Goal: Information Seeking & Learning: Learn about a topic

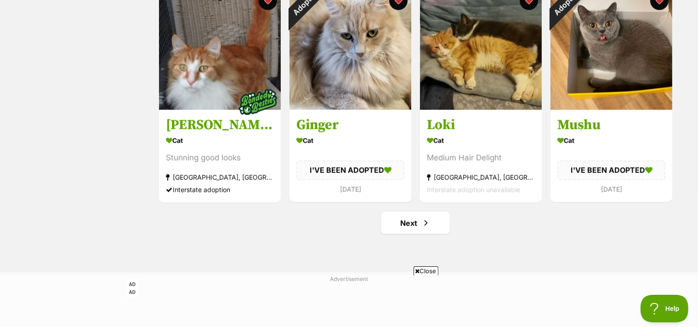
scroll to position [1124, 0]
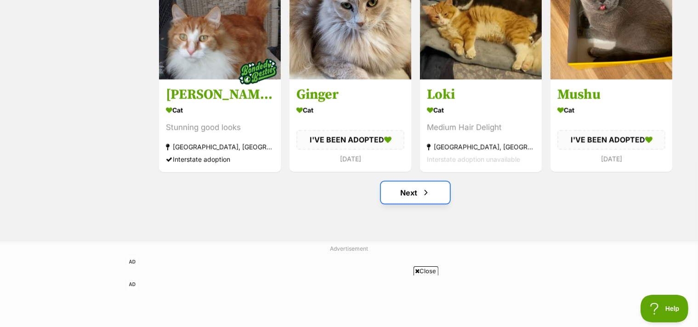
click at [400, 195] on link "Next" at bounding box center [415, 193] width 69 height 22
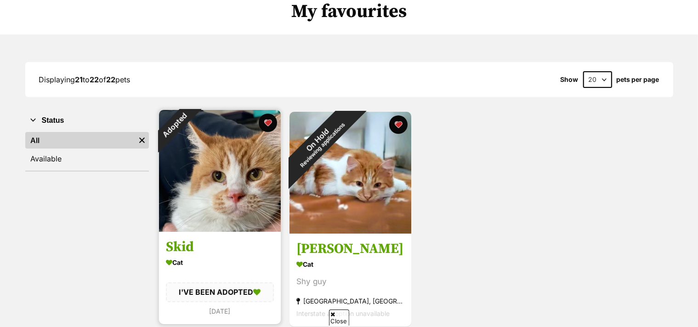
click at [190, 211] on img at bounding box center [220, 171] width 122 height 122
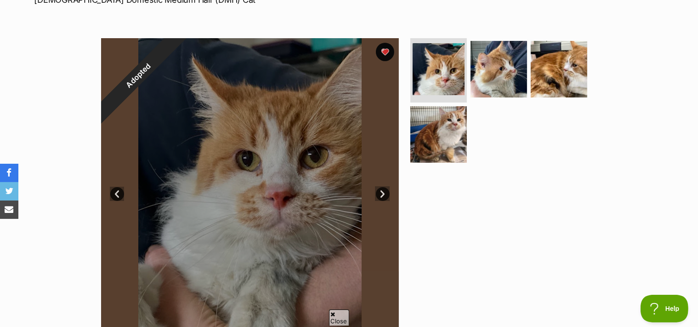
scroll to position [306, 0]
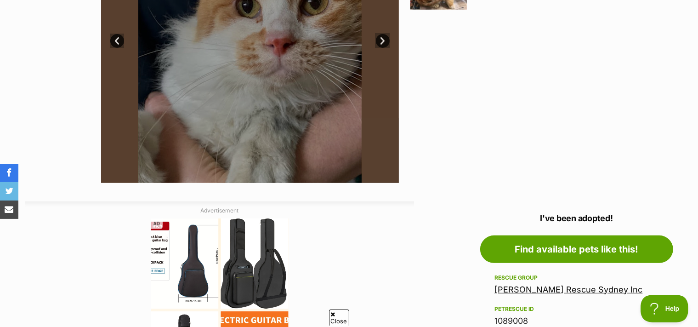
click at [605, 289] on link "Moses Kittie Rescue Sydney Inc" at bounding box center [569, 289] width 148 height 10
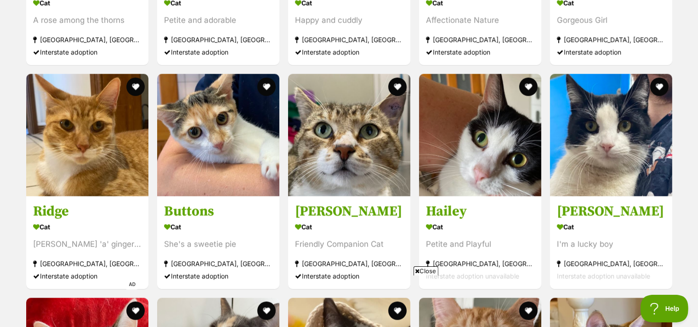
scroll to position [1192, 0]
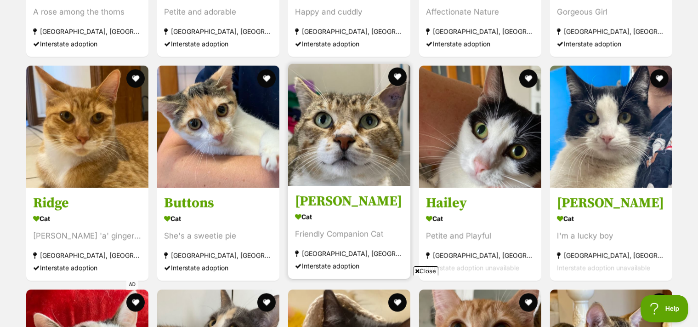
click at [369, 130] on img at bounding box center [349, 125] width 122 height 122
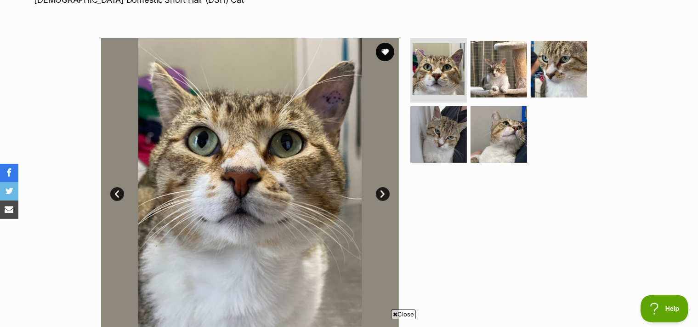
click at [381, 188] on link "Next" at bounding box center [383, 194] width 14 height 14
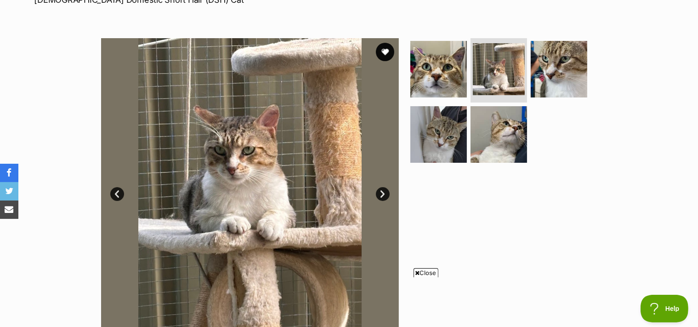
click at [382, 195] on link "Next" at bounding box center [383, 194] width 14 height 14
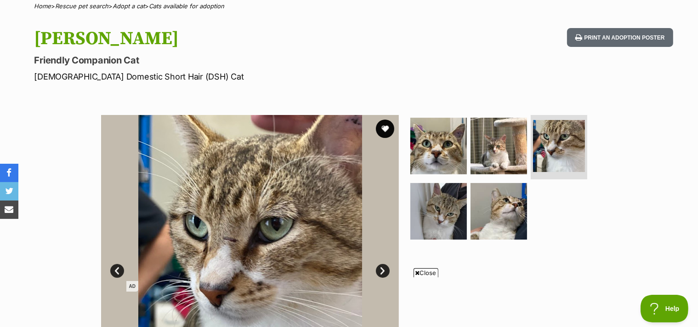
scroll to position [153, 0]
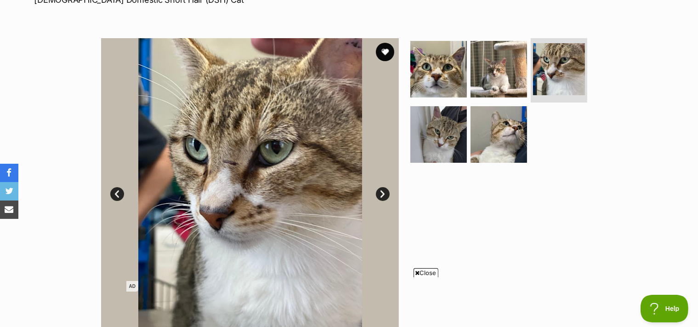
click at [381, 196] on link "Next" at bounding box center [383, 194] width 14 height 14
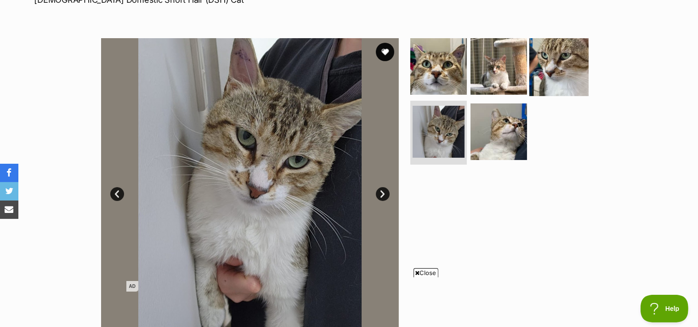
click at [557, 69] on img at bounding box center [558, 66] width 59 height 59
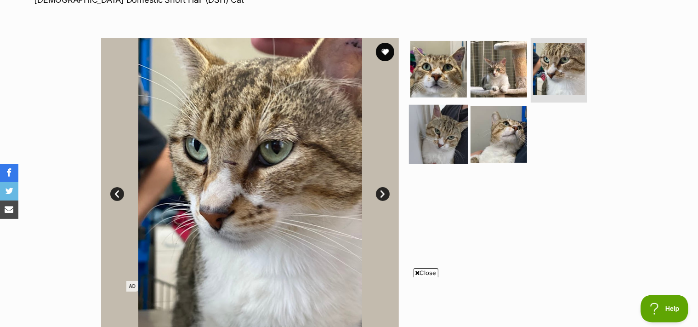
click at [464, 128] on img at bounding box center [438, 133] width 59 height 59
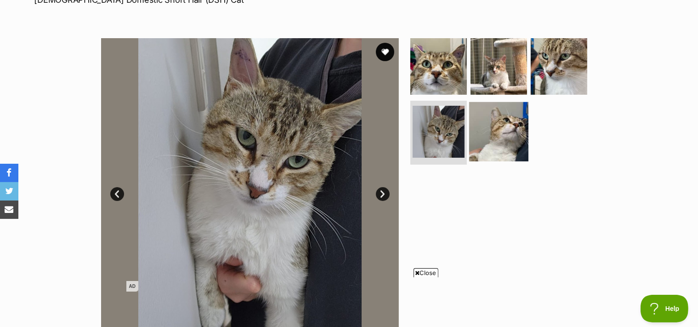
click at [482, 127] on img at bounding box center [498, 131] width 59 height 59
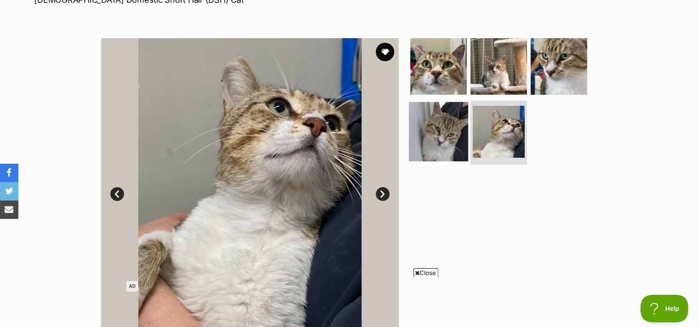
click at [456, 131] on img at bounding box center [438, 131] width 59 height 59
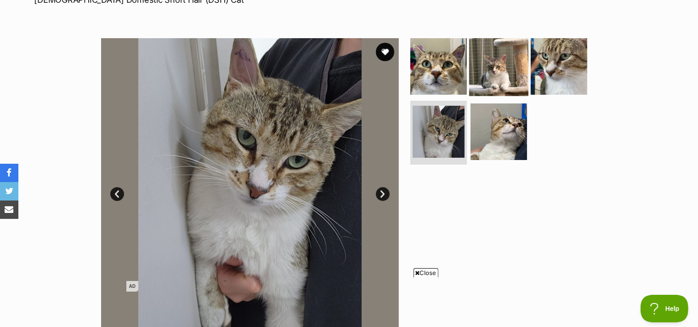
click at [493, 76] on img at bounding box center [498, 66] width 59 height 59
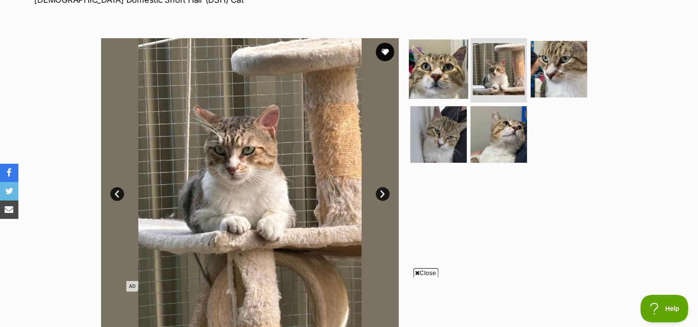
click at [454, 77] on img at bounding box center [438, 69] width 59 height 59
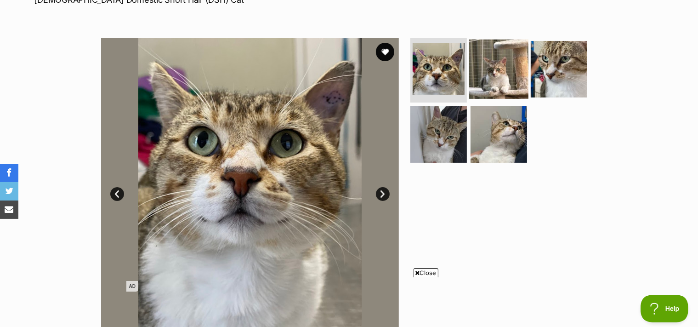
click at [493, 75] on img at bounding box center [498, 69] width 59 height 59
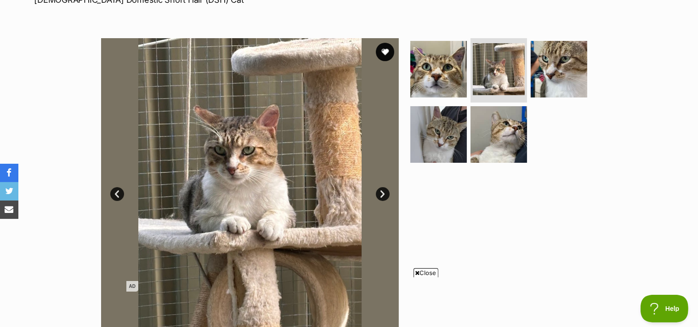
click at [597, 162] on ul at bounding box center [503, 103] width 188 height 131
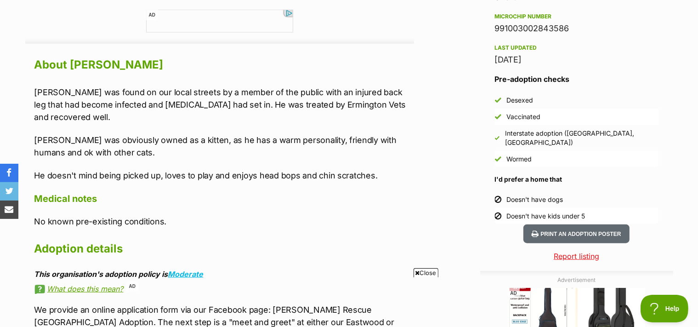
scroll to position [764, 0]
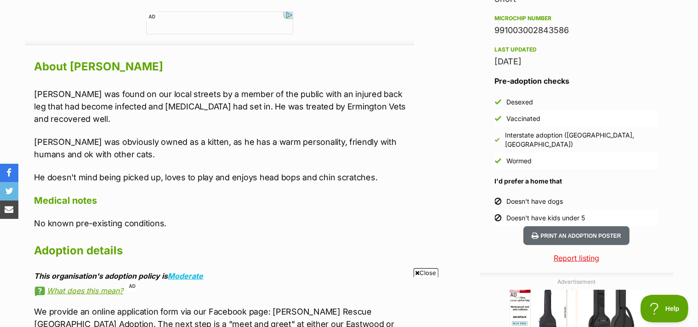
click at [419, 128] on div "Advertisement AD Adoption information I've been adopted! This pet is no longer …" at bounding box center [349, 249] width 648 height 1011
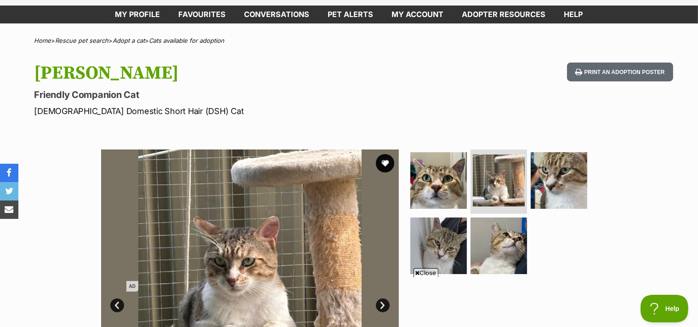
scroll to position [118, 0]
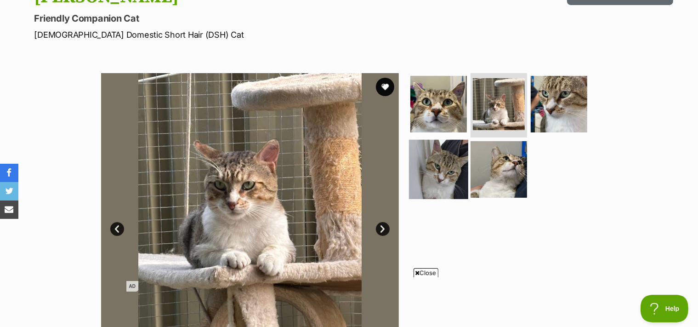
click at [434, 163] on img at bounding box center [438, 168] width 59 height 59
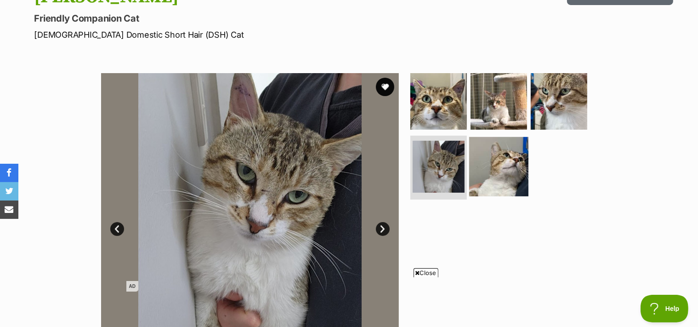
click at [485, 157] on img at bounding box center [498, 165] width 59 height 59
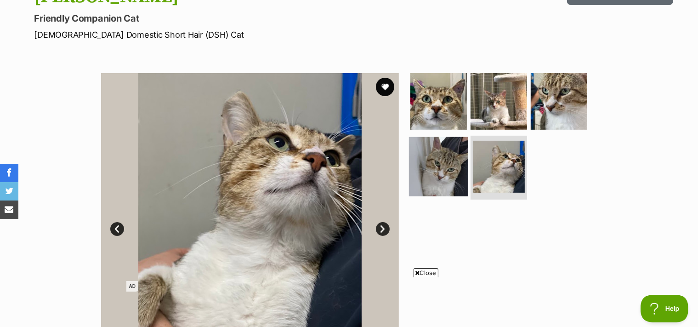
click at [447, 163] on img at bounding box center [438, 165] width 59 height 59
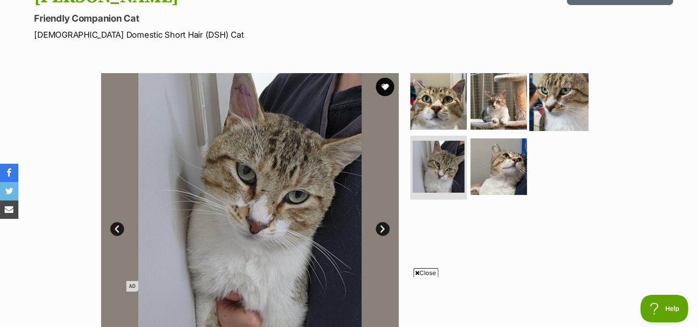
click at [545, 97] on img at bounding box center [558, 101] width 59 height 59
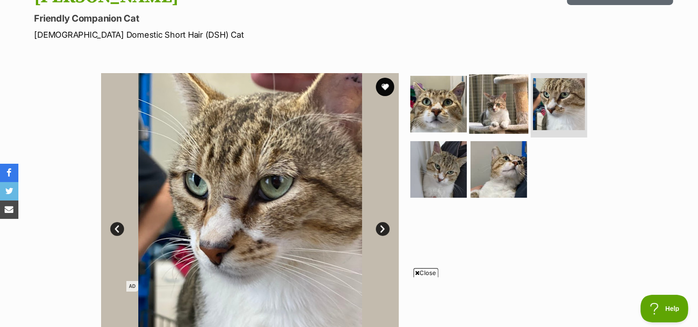
click at [509, 108] on img at bounding box center [498, 103] width 59 height 59
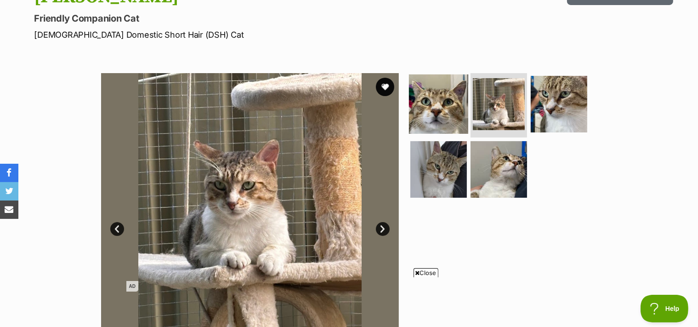
click at [439, 117] on img at bounding box center [438, 103] width 59 height 59
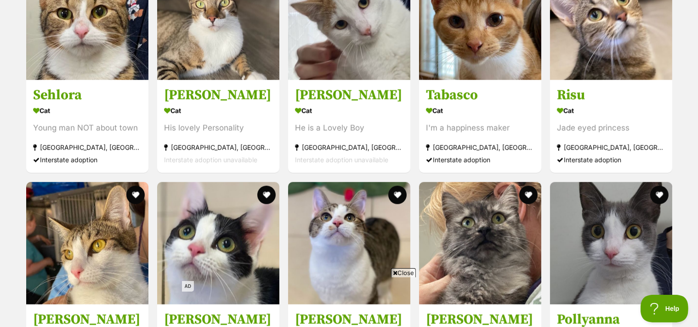
scroll to position [928, 0]
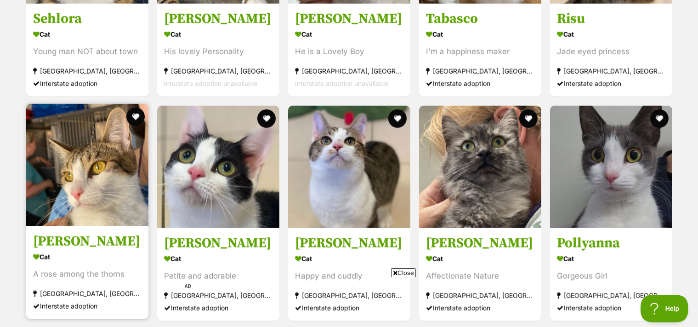
click at [97, 175] on img at bounding box center [87, 165] width 122 height 122
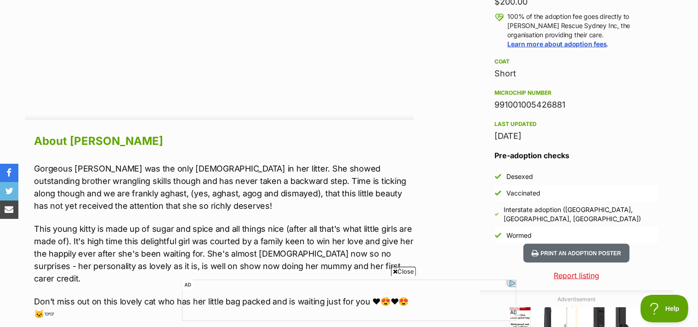
click at [48, 191] on p "Gorgeous Stella was the only female in her litter. She showed outstanding broth…" at bounding box center [224, 187] width 380 height 50
click at [251, 204] on p "Gorgeous Stella was the only female in her litter. She showed outstanding broth…" at bounding box center [224, 187] width 380 height 50
click at [346, 223] on p "This young kitty is made up of sugar and spice and all things nice (after all t…" at bounding box center [224, 253] width 380 height 62
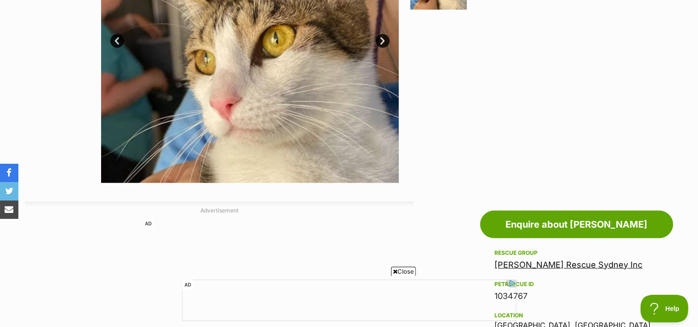
scroll to position [230, 0]
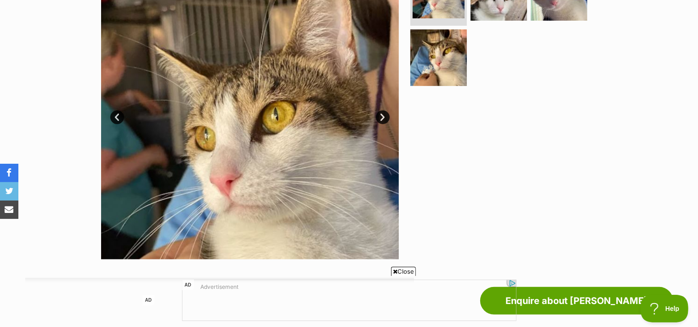
click at [381, 116] on link "Next" at bounding box center [383, 117] width 14 height 14
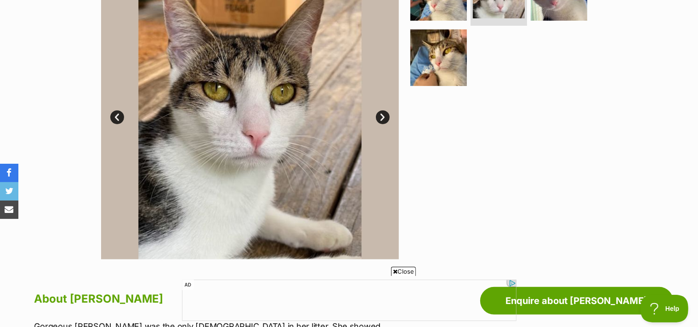
scroll to position [153, 0]
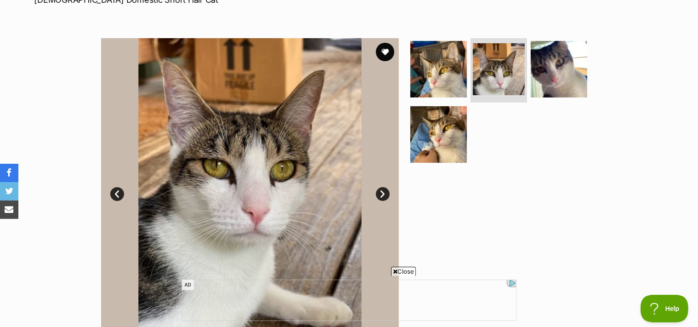
click at [381, 190] on link "Next" at bounding box center [383, 194] width 14 height 14
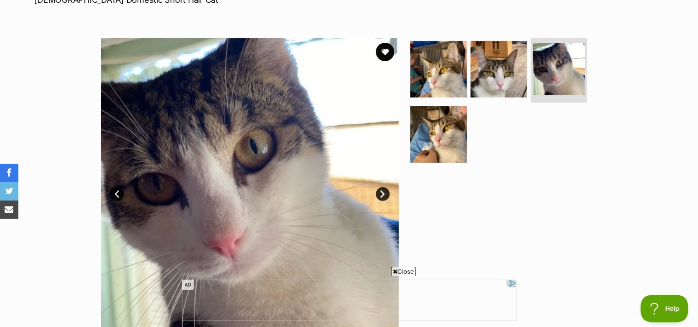
click at [381, 190] on link "Next" at bounding box center [383, 194] width 14 height 14
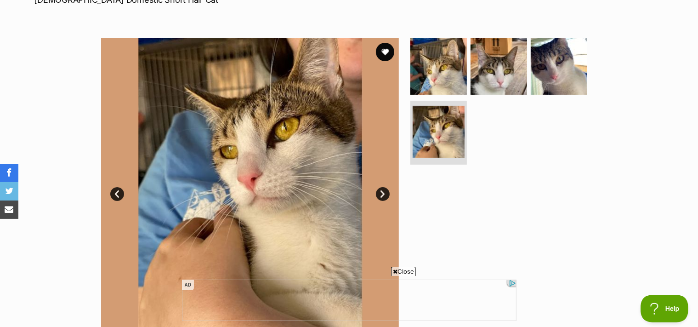
click at [381, 190] on link "Next" at bounding box center [383, 194] width 14 height 14
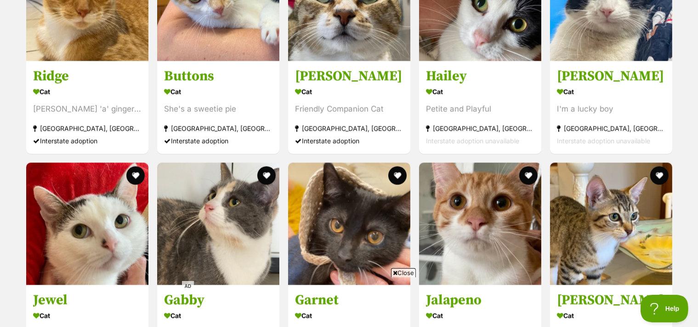
scroll to position [1372, 0]
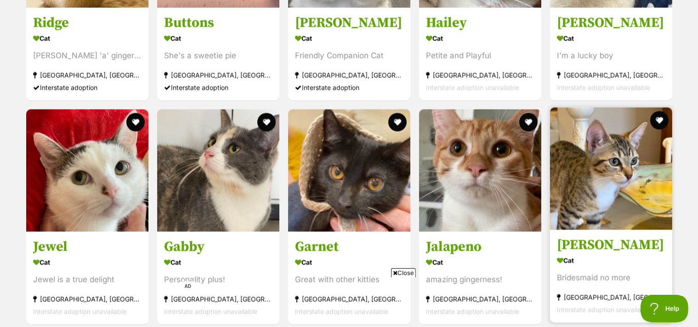
click at [654, 204] on img at bounding box center [611, 169] width 122 height 122
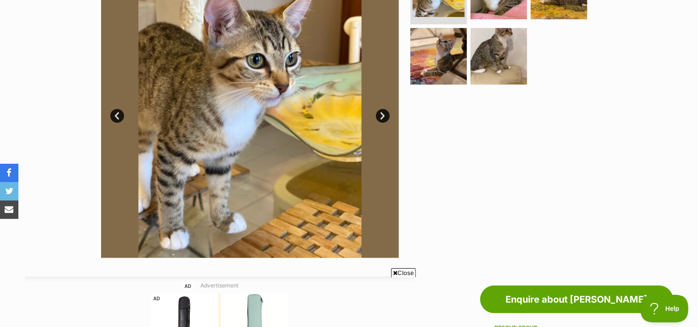
scroll to position [78, 0]
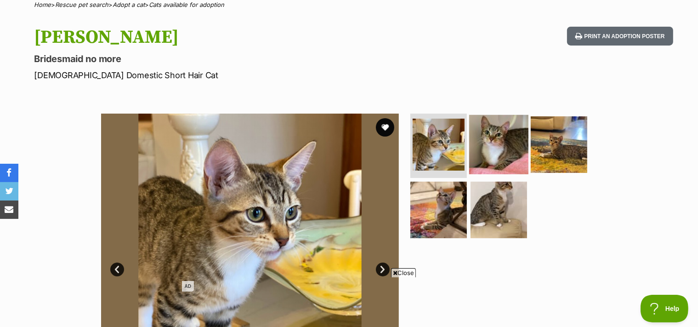
click at [487, 151] on img at bounding box center [498, 144] width 59 height 59
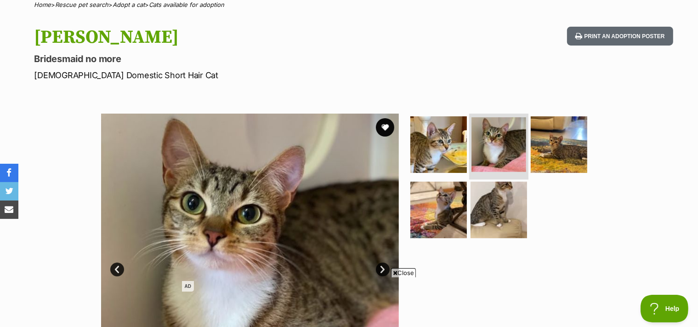
scroll to position [154, 0]
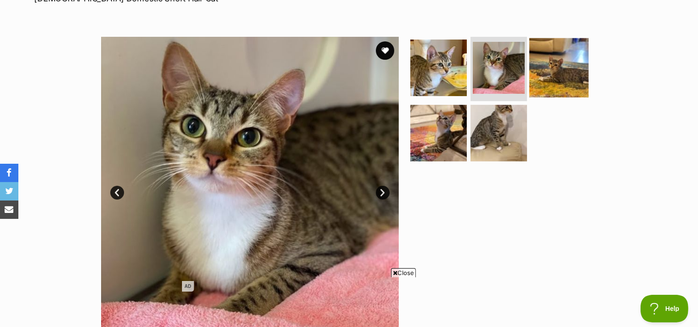
click at [578, 84] on img at bounding box center [558, 67] width 59 height 59
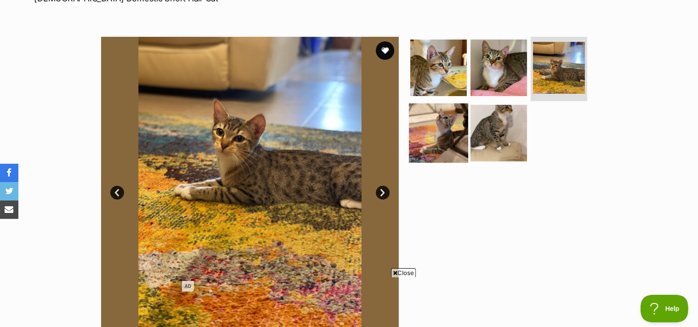
click at [439, 151] on img at bounding box center [438, 132] width 59 height 59
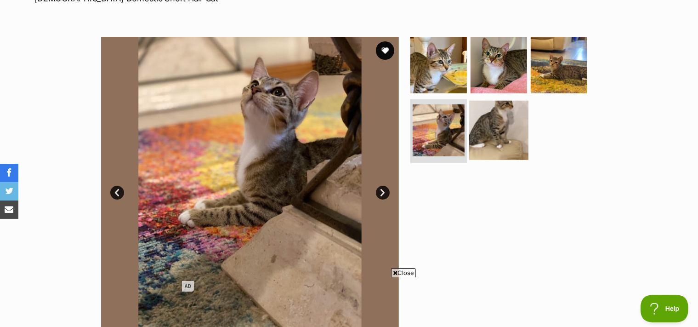
click at [488, 148] on img at bounding box center [498, 129] width 59 height 59
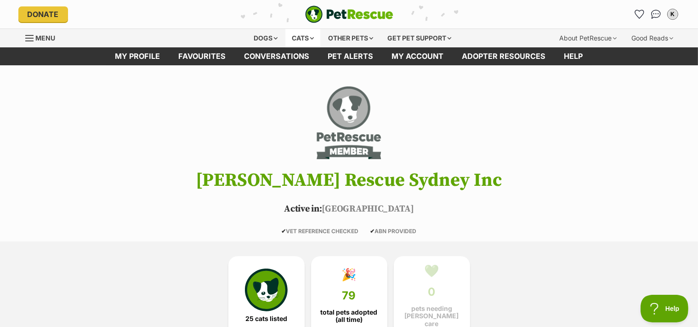
click at [307, 36] on div "Cats" at bounding box center [302, 38] width 35 height 18
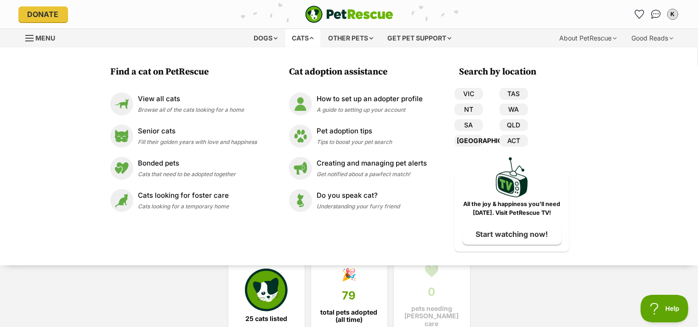
click at [466, 139] on link "[GEOGRAPHIC_DATA]" at bounding box center [468, 141] width 28 height 12
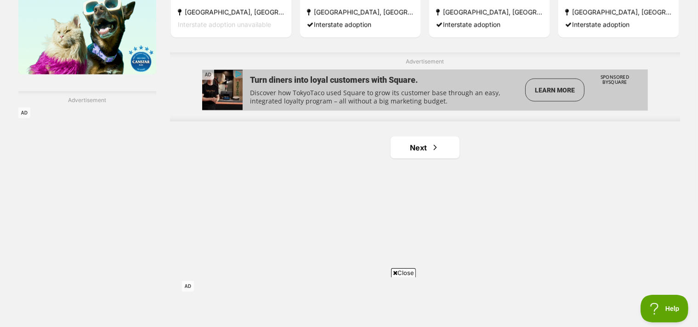
scroll to position [1561, 0]
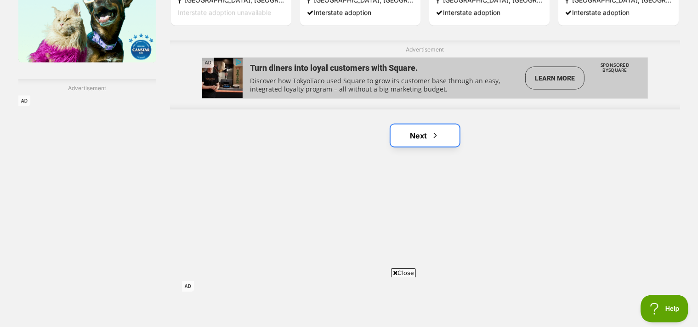
click at [427, 126] on link "Next" at bounding box center [425, 136] width 69 height 22
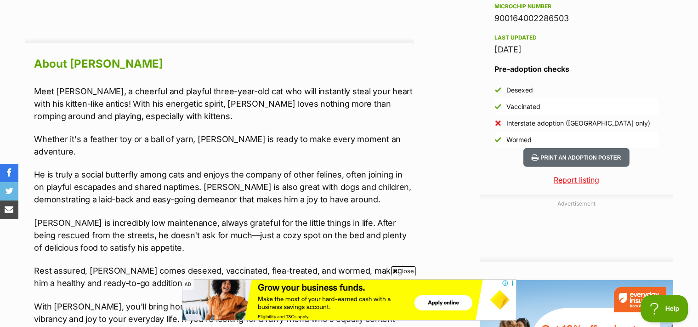
scroll to position [843, 0]
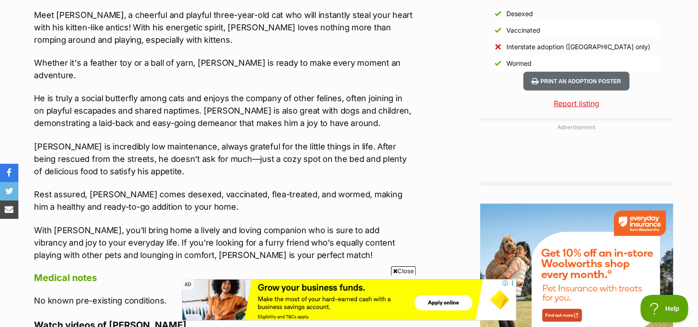
click at [97, 188] on p "Rest assured, Felix comes desexed, vaccinated, flea-treated, and wormed, making…" at bounding box center [224, 200] width 380 height 25
copy p "[PERSON_NAME]"
click at [251, 224] on p "With Felix, you'll bring home a lively and loving companion who is sure to add …" at bounding box center [224, 242] width 380 height 37
click at [308, 232] on p "With Felix, you'll bring home a lively and loving companion who is sure to add …" at bounding box center [224, 242] width 380 height 37
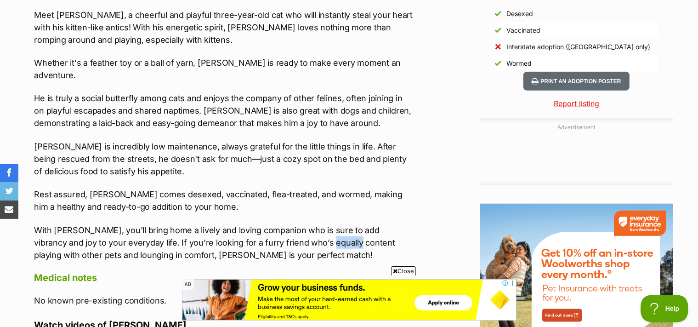
click at [308, 232] on p "With Felix, you'll bring home a lively and loving companion who is sure to add …" at bounding box center [224, 242] width 380 height 37
click at [336, 244] on p "With Felix, you'll bring home a lively and loving companion who is sure to add …" at bounding box center [224, 242] width 380 height 37
click at [329, 231] on p "With Felix, you'll bring home a lively and loving companion who is sure to add …" at bounding box center [224, 242] width 380 height 37
click at [299, 230] on p "With Felix, you'll bring home a lively and loving companion who is sure to add …" at bounding box center [224, 242] width 380 height 37
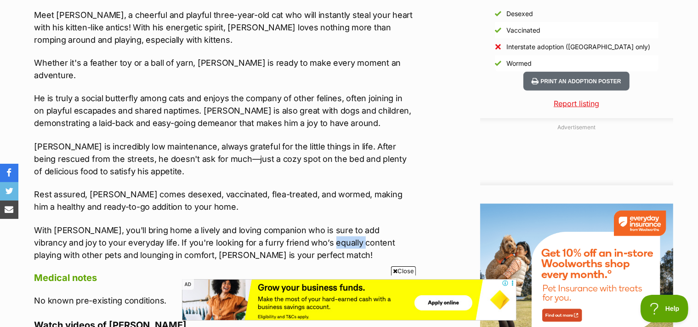
copy p "content"
click at [236, 254] on div "About Felix Meet Felix, a cheerful and playful three-year-old cat who will inst…" at bounding box center [224, 250] width 380 height 546
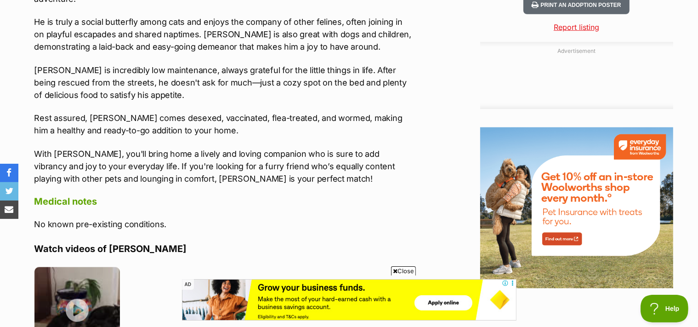
scroll to position [996, 0]
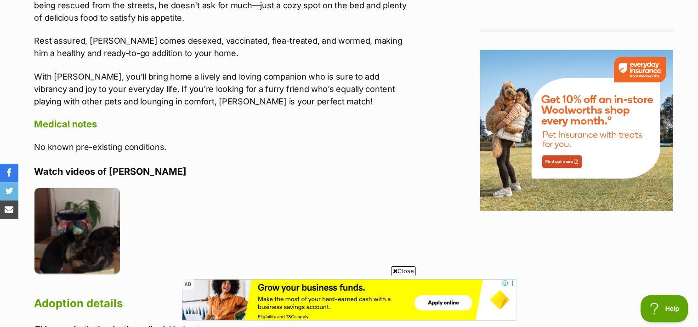
click at [91, 215] on img at bounding box center [77, 231] width 86 height 86
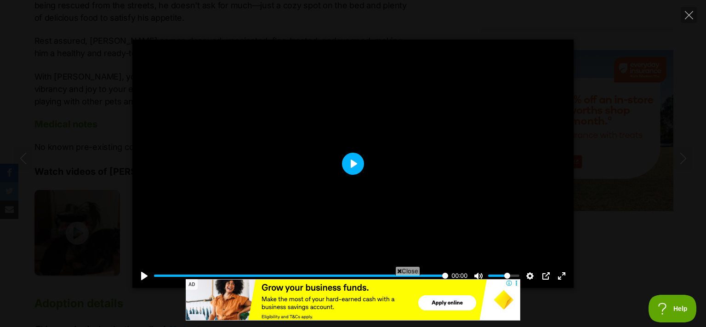
click at [362, 168] on button "Play" at bounding box center [353, 164] width 22 height 22
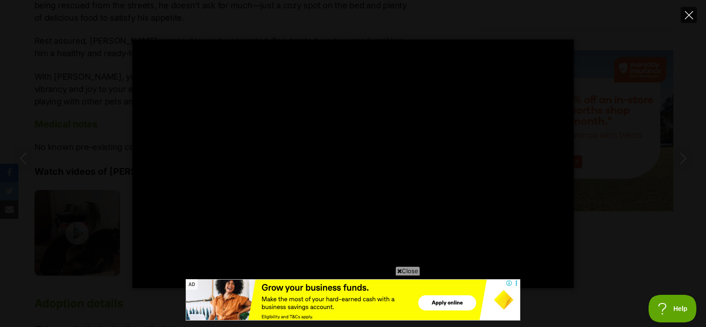
click at [687, 12] on icon "Close" at bounding box center [689, 15] width 8 height 8
type input "17.34"
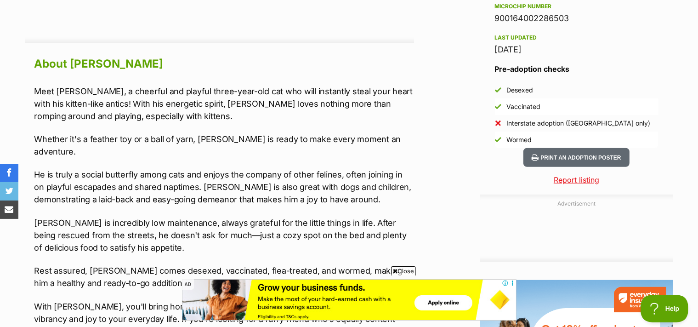
scroll to position [460, 0]
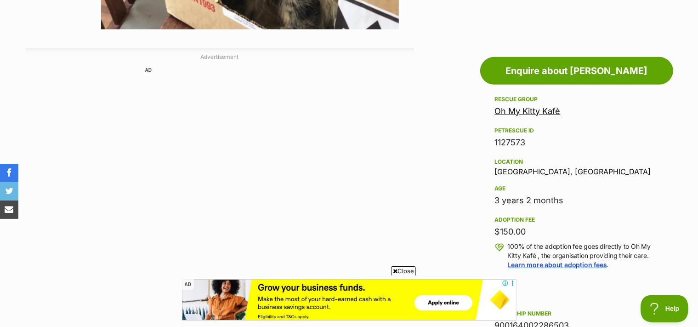
click at [531, 110] on link "Oh My Kitty Kafè" at bounding box center [528, 111] width 66 height 10
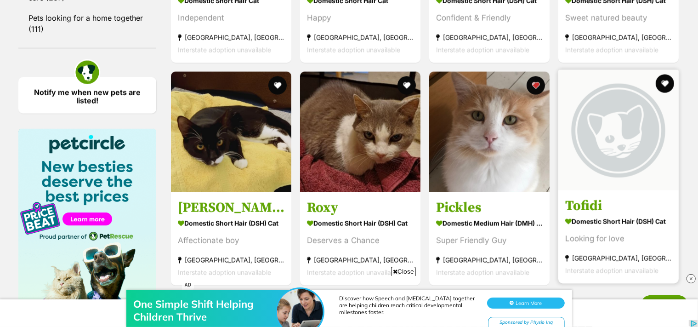
scroll to position [1455, 0]
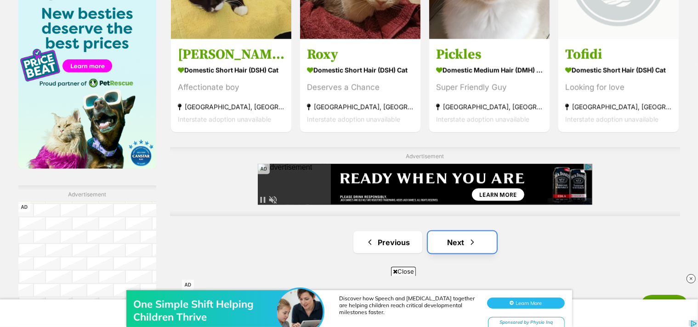
click at [481, 243] on link "Next" at bounding box center [462, 242] width 69 height 22
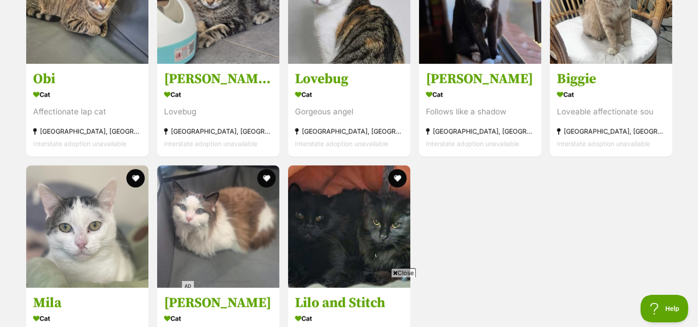
scroll to position [1072, 0]
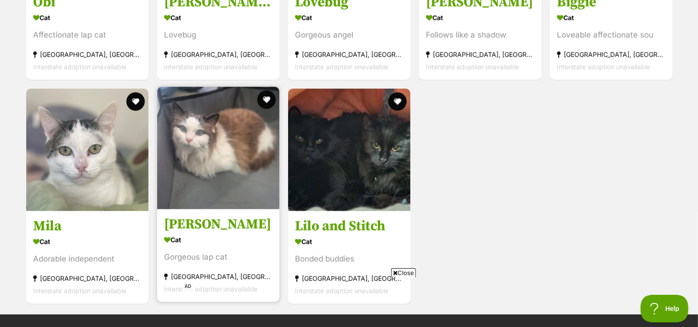
click at [245, 174] on img at bounding box center [218, 148] width 122 height 122
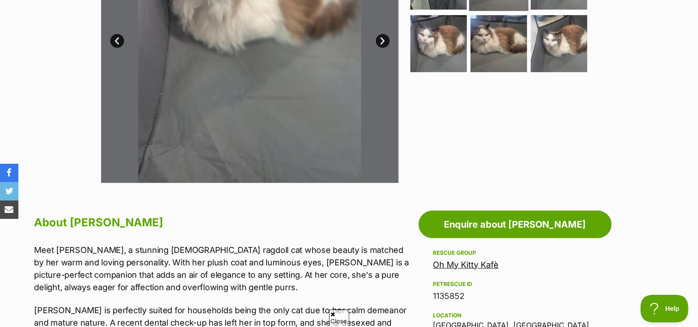
scroll to position [153, 0]
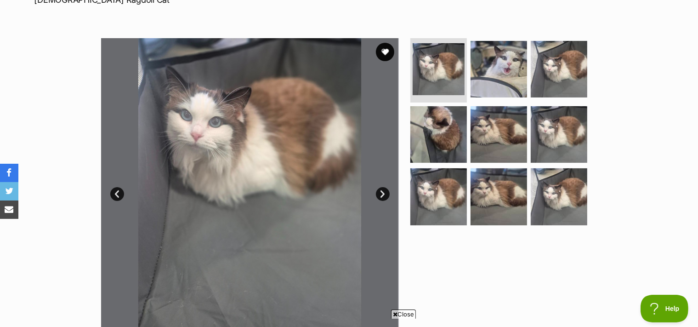
click at [382, 198] on link "Next" at bounding box center [383, 194] width 14 height 14
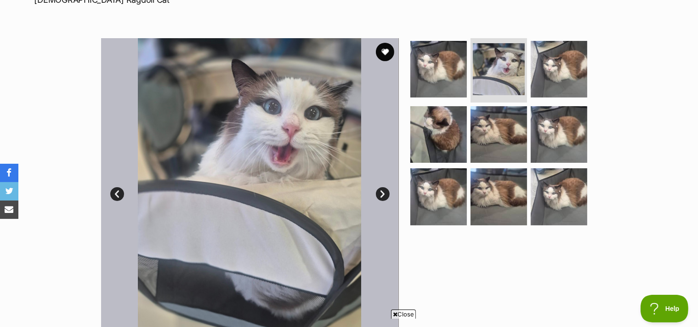
click at [382, 198] on link "Next" at bounding box center [383, 194] width 14 height 14
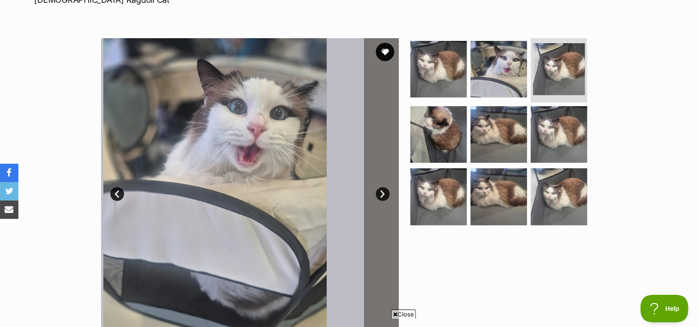
scroll to position [0, 0]
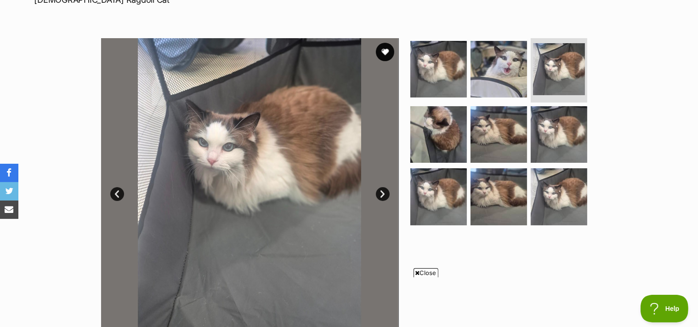
click at [382, 198] on link "Next" at bounding box center [383, 194] width 14 height 14
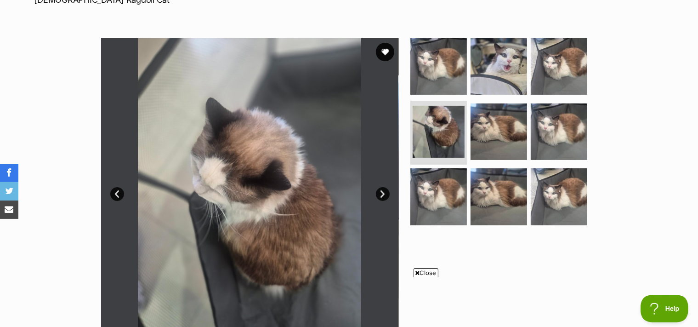
click at [382, 198] on link "Next" at bounding box center [383, 194] width 14 height 14
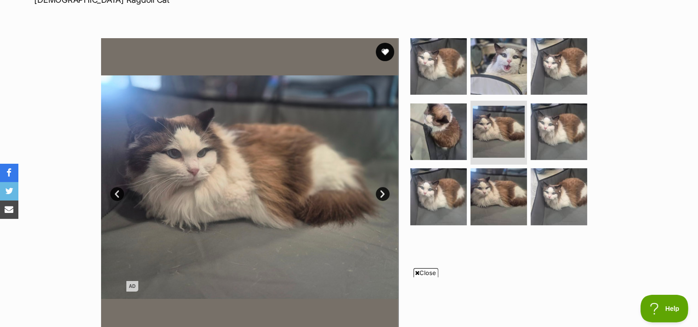
click at [382, 198] on link "Next" at bounding box center [383, 194] width 14 height 14
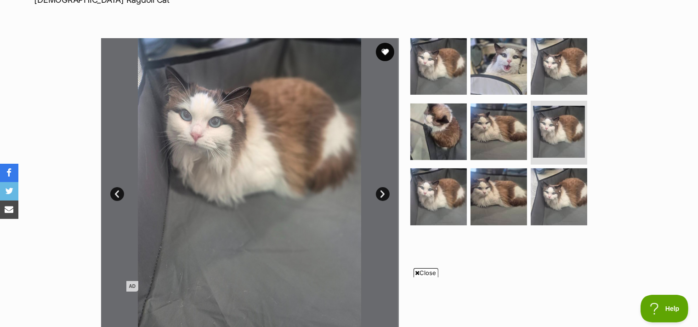
click at [382, 198] on link "Next" at bounding box center [383, 194] width 14 height 14
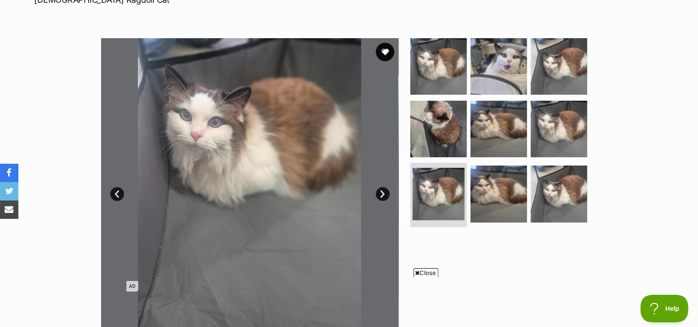
click at [382, 198] on link "Next" at bounding box center [383, 194] width 14 height 14
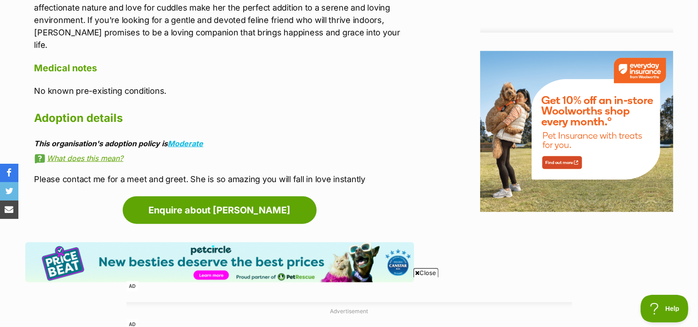
scroll to position [1149, 0]
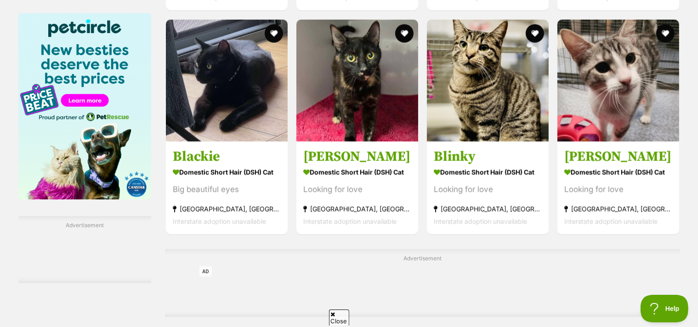
scroll to position [1494, 0]
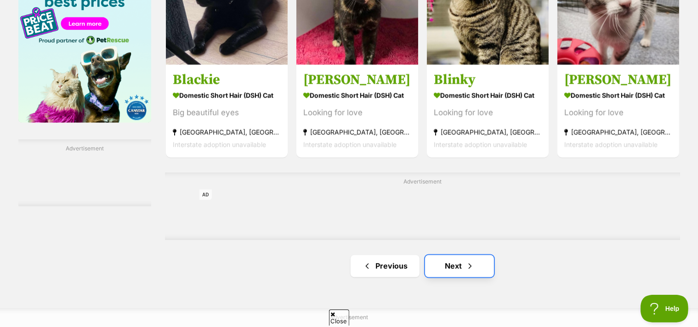
click at [458, 273] on link "Next" at bounding box center [459, 266] width 69 height 22
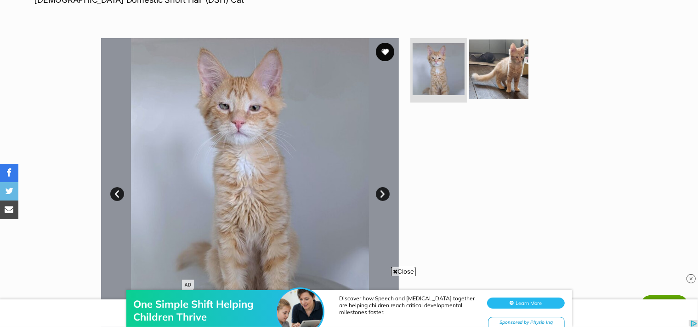
click at [482, 65] on img at bounding box center [498, 69] width 59 height 59
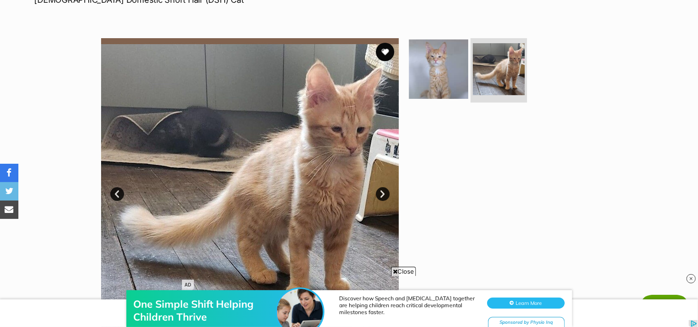
click at [445, 77] on img at bounding box center [438, 69] width 59 height 59
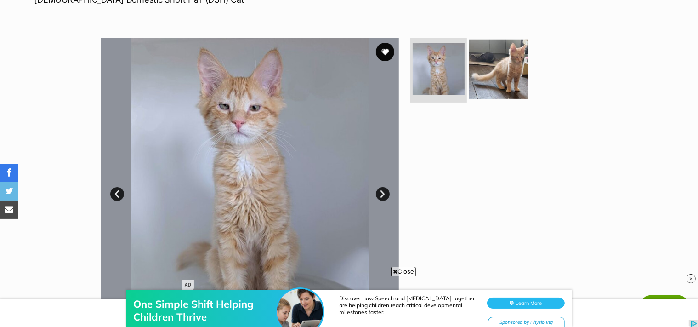
click at [491, 81] on img at bounding box center [498, 69] width 59 height 59
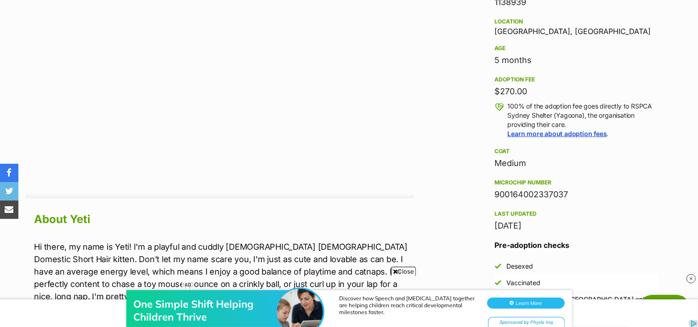
scroll to position [689, 0]
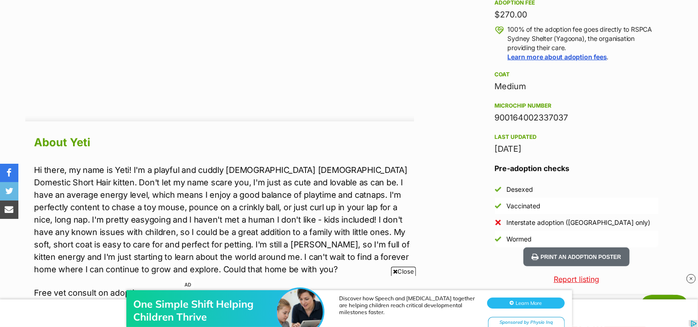
click at [111, 167] on p "Hi there, my name is Yeti! I'm a playful and cuddly 5-month-old male Domestic S…" at bounding box center [224, 220] width 380 height 112
click at [123, 168] on p "Hi there, my name is Yeti! I'm a playful and cuddly 5-month-old male Domestic S…" at bounding box center [224, 220] width 380 height 112
click at [90, 184] on p "Hi there, my name is Yeti! I'm a playful and cuddly 5-month-old male Domestic S…" at bounding box center [224, 220] width 380 height 112
click at [246, 193] on p "Hi there, my name is Yeti! I'm a playful and cuddly 5-month-old male Domestic S…" at bounding box center [224, 220] width 380 height 112
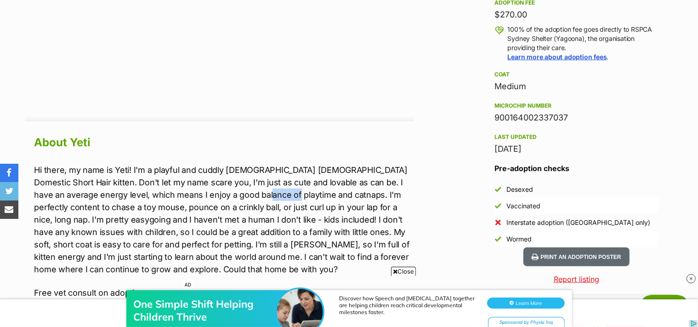
click at [246, 193] on p "Hi there, my name is Yeti! I'm a playful and cuddly 5-month-old male Domestic S…" at bounding box center [224, 220] width 380 height 112
click at [205, 204] on p "Hi there, my name is Yeti! I'm a playful and cuddly 5-month-old male Domestic S…" at bounding box center [224, 220] width 380 height 112
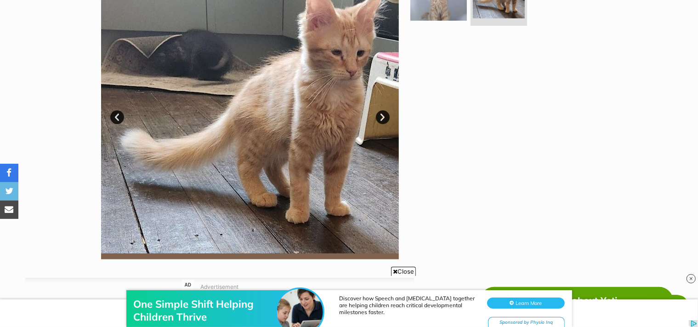
scroll to position [153, 0]
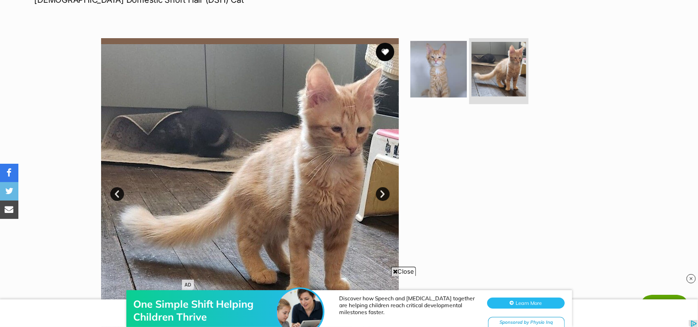
click at [489, 73] on img at bounding box center [498, 69] width 55 height 55
click at [454, 73] on img at bounding box center [438, 69] width 59 height 59
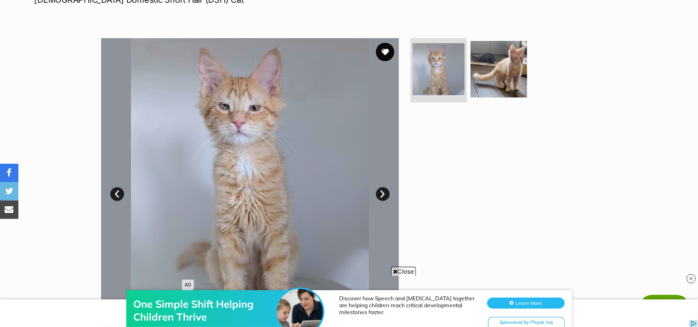
click at [383, 197] on link "Next" at bounding box center [383, 194] width 14 height 14
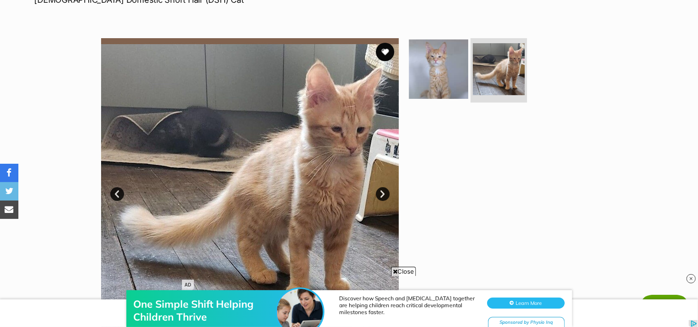
click at [439, 71] on img at bounding box center [438, 69] width 59 height 59
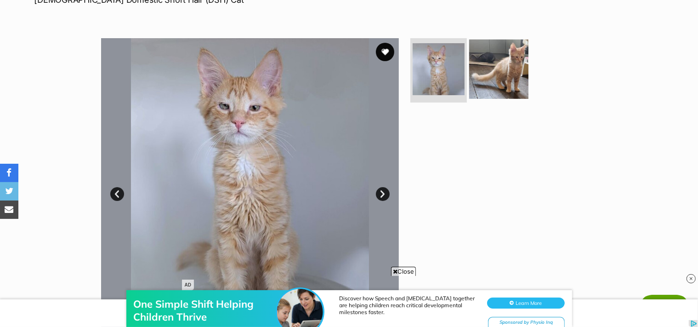
click at [496, 65] on img at bounding box center [498, 69] width 59 height 59
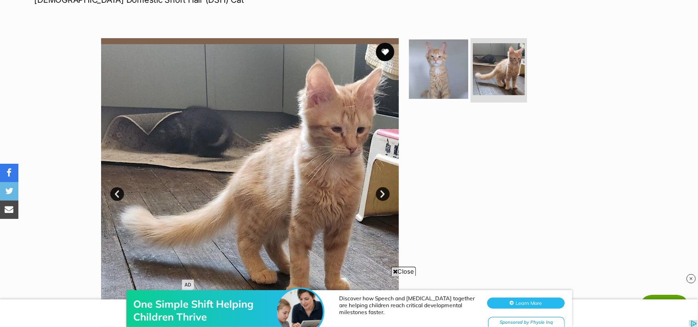
click at [445, 66] on img at bounding box center [438, 69] width 59 height 59
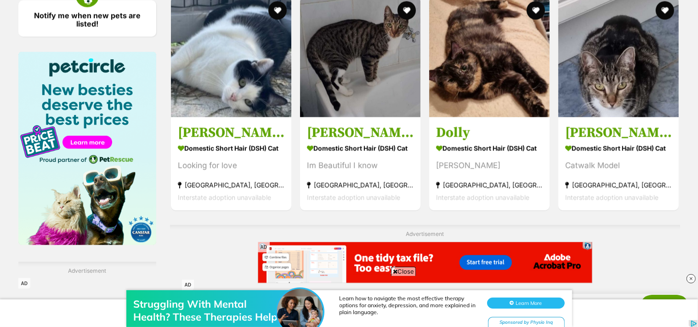
scroll to position [1532, 0]
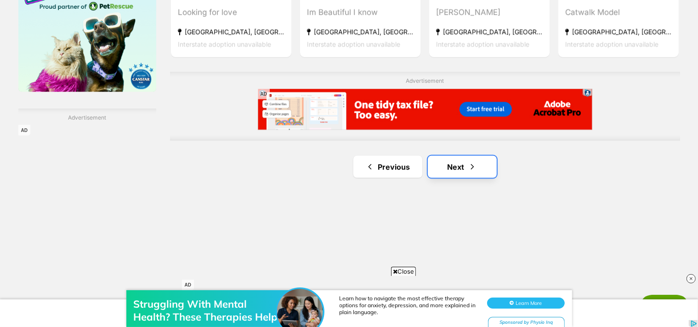
click at [458, 165] on link "Next" at bounding box center [462, 167] width 69 height 22
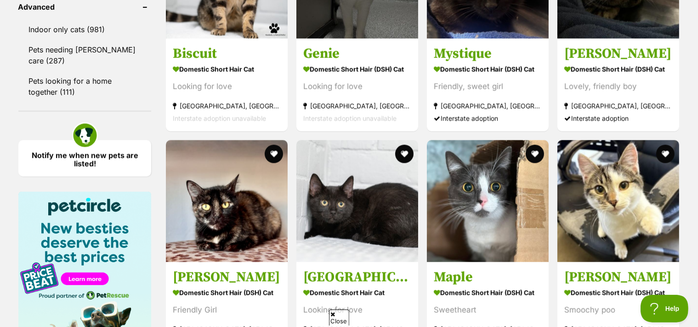
scroll to position [1392, 0]
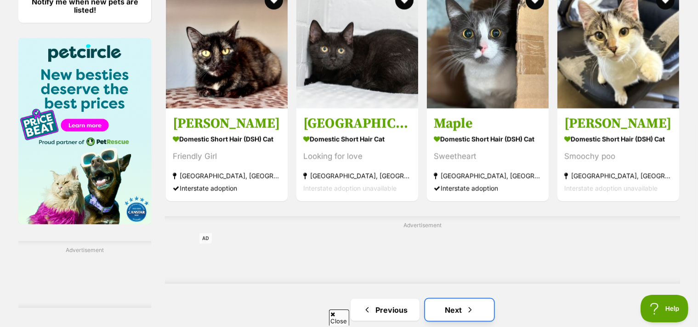
click at [451, 305] on link "Next" at bounding box center [459, 310] width 69 height 22
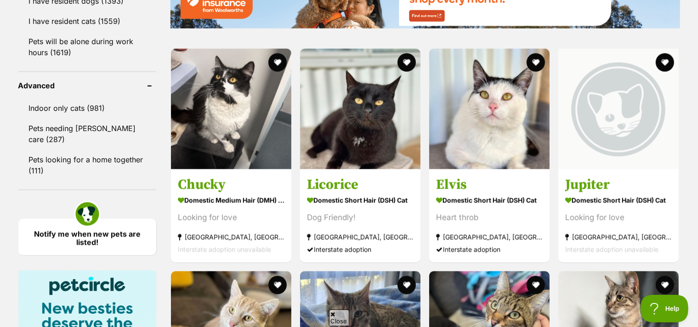
scroll to position [1166, 0]
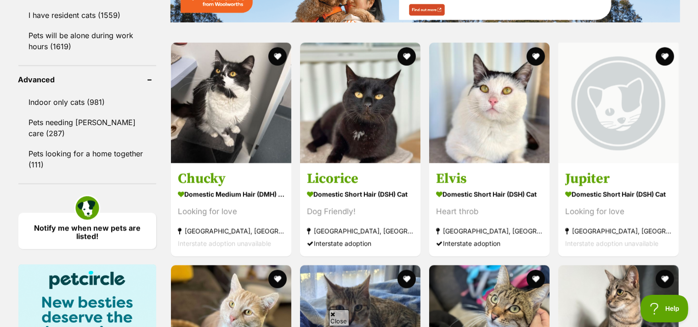
drag, startPoint x: 705, startPoint y: 57, endPoint x: 705, endPoint y: 174, distance: 117.6
click at [698, 174] on html "Skip to main content Log in to favourite this pet Log in Or sign up Search PetR…" at bounding box center [349, 100] width 698 height 2533
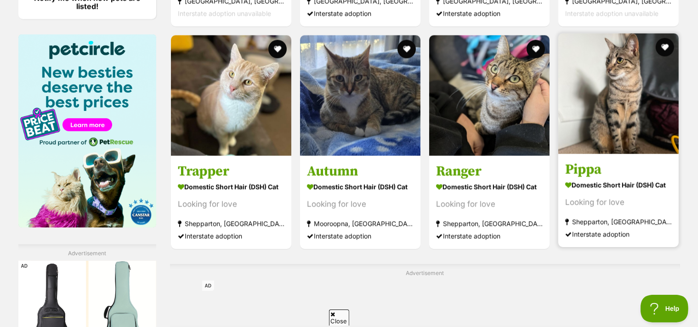
scroll to position [1473, 0]
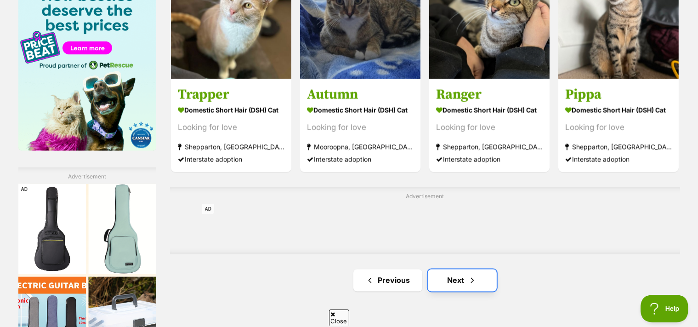
click at [472, 283] on span "Next page" at bounding box center [472, 280] width 9 height 11
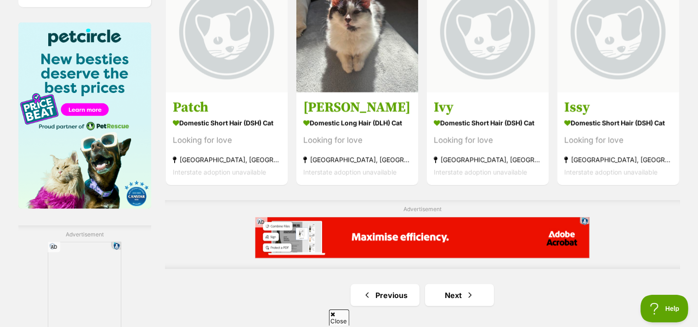
scroll to position [1485, 0]
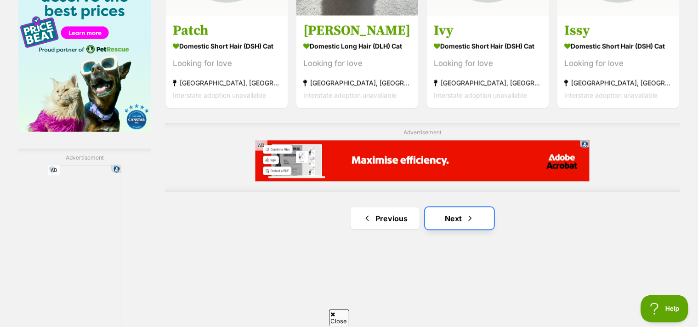
click at [460, 218] on link "Next" at bounding box center [459, 218] width 69 height 22
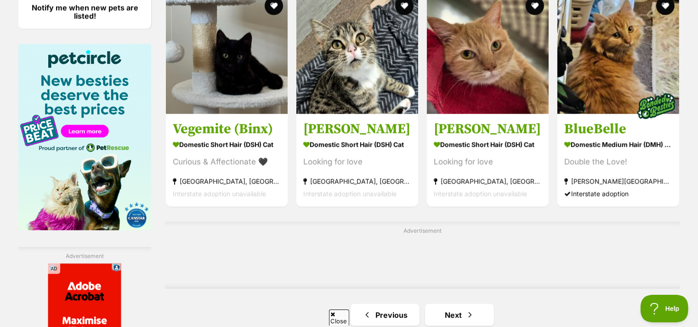
scroll to position [1463, 0]
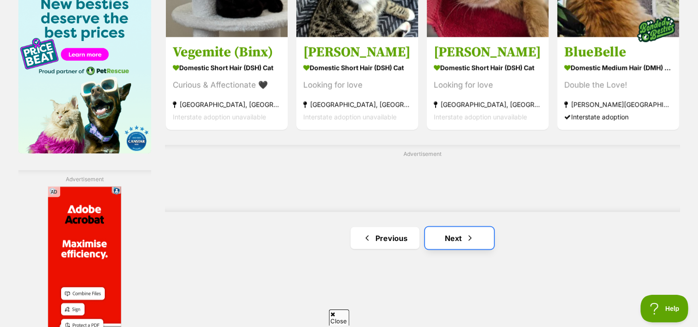
click at [466, 244] on span "Next page" at bounding box center [470, 238] width 9 height 11
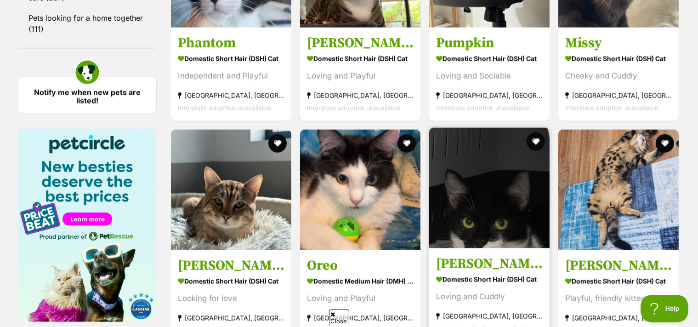
scroll to position [1455, 0]
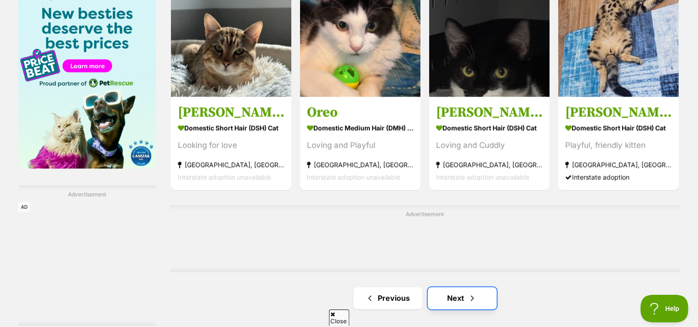
click at [473, 294] on span "Next page" at bounding box center [472, 298] width 9 height 11
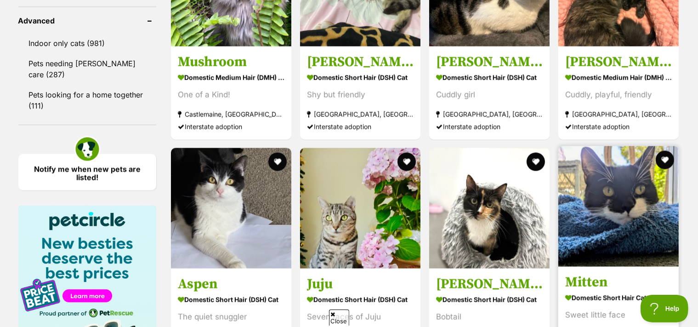
scroll to position [1379, 0]
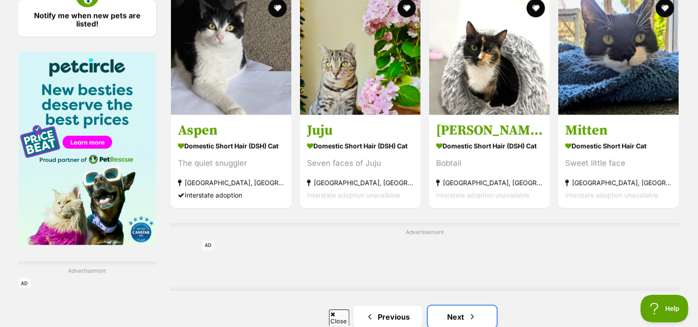
click at [459, 314] on link "Next" at bounding box center [462, 317] width 69 height 22
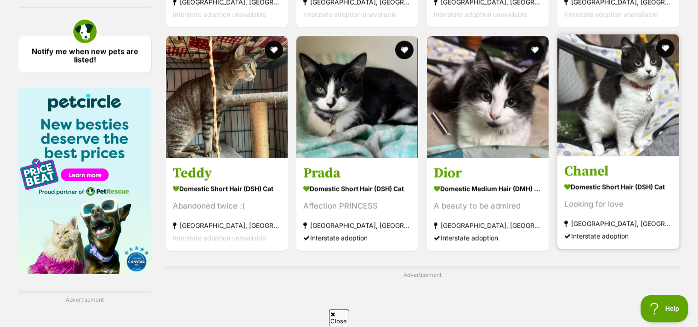
scroll to position [1419, 0]
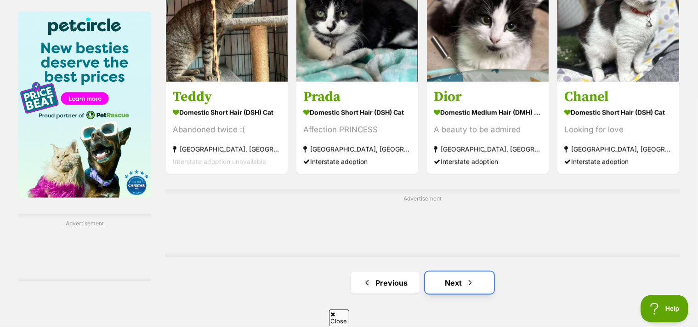
click at [448, 290] on link "Next" at bounding box center [459, 283] width 69 height 22
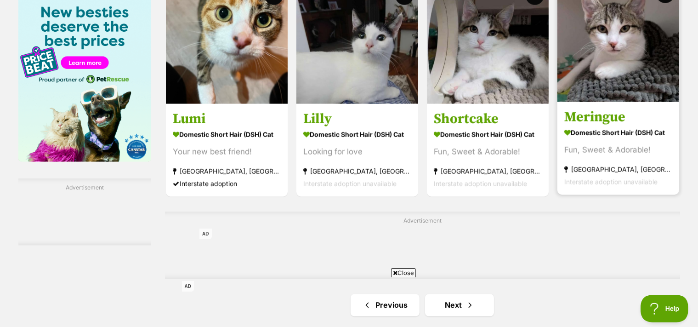
scroll to position [1532, 0]
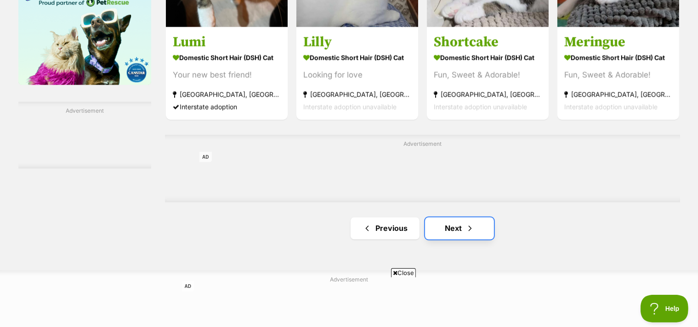
click at [451, 229] on link "Next" at bounding box center [459, 228] width 69 height 22
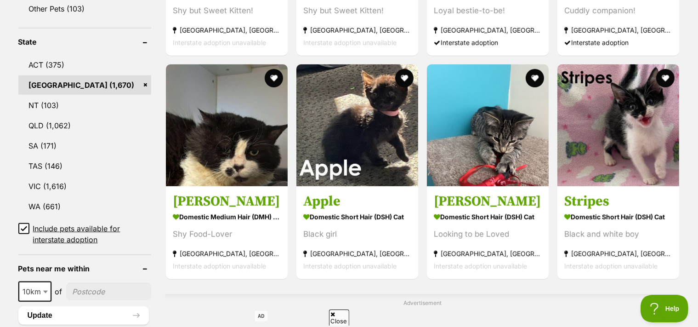
scroll to position [689, 0]
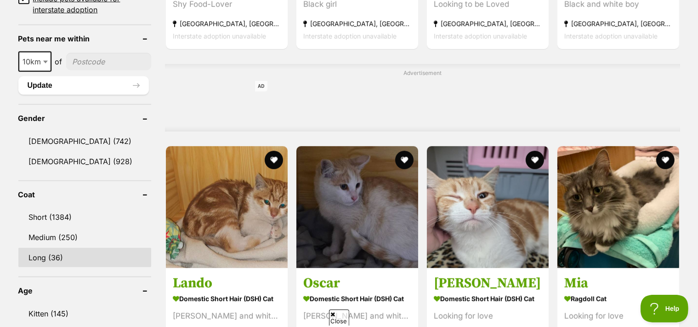
click at [55, 250] on link "Long (36)" at bounding box center [84, 257] width 133 height 19
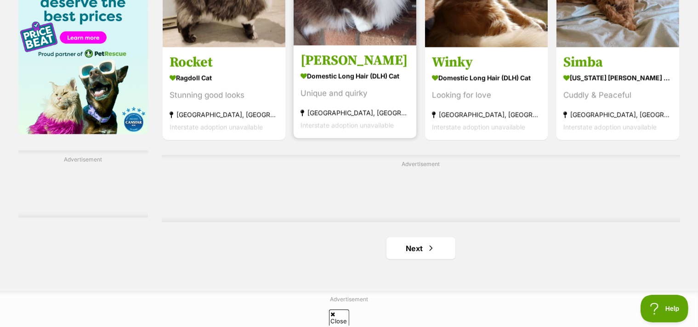
scroll to position [1532, 0]
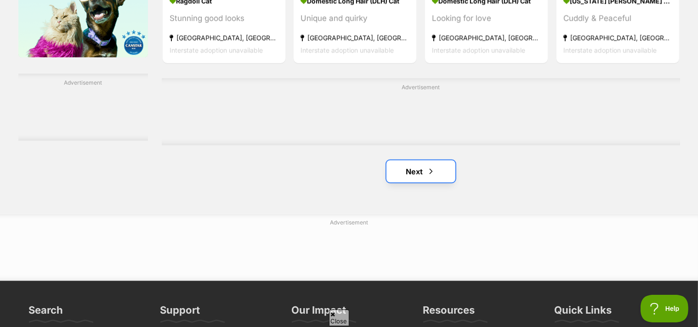
click at [422, 172] on link "Next" at bounding box center [420, 171] width 69 height 22
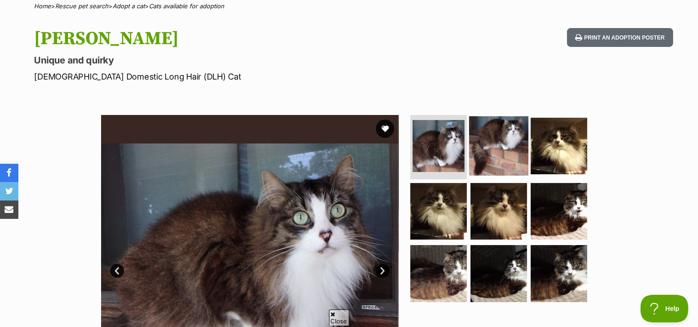
click at [491, 135] on img at bounding box center [498, 145] width 59 height 59
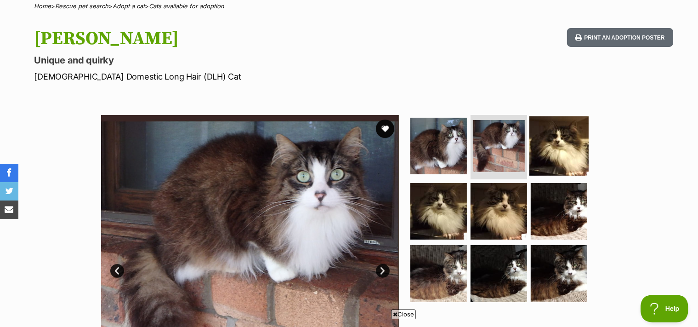
click at [540, 147] on img at bounding box center [558, 145] width 59 height 59
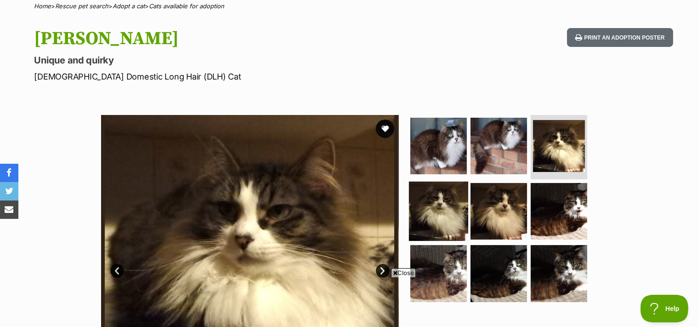
click at [450, 205] on img at bounding box center [438, 210] width 59 height 59
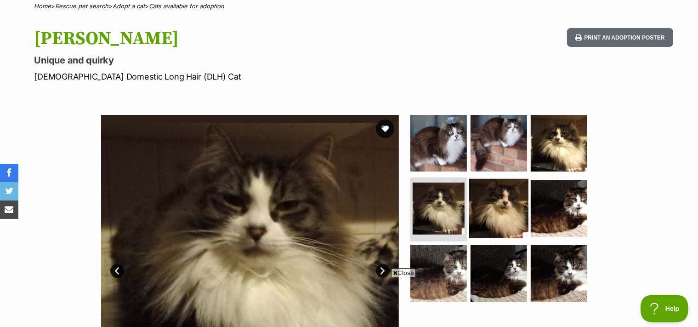
click at [486, 206] on img at bounding box center [498, 207] width 59 height 59
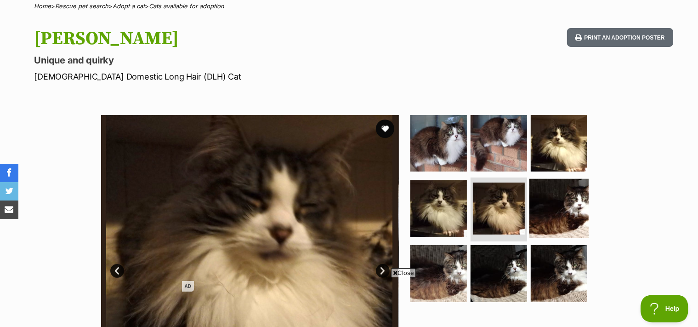
scroll to position [230, 0]
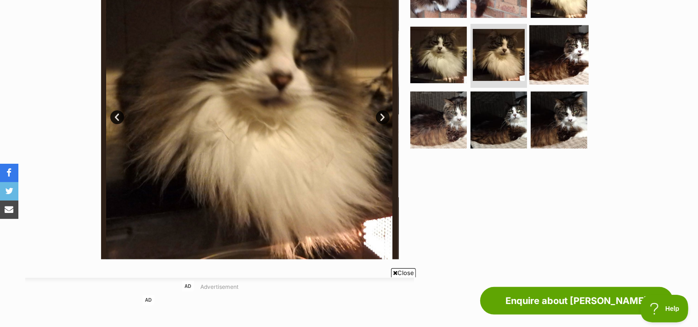
click at [569, 58] on img at bounding box center [558, 54] width 59 height 59
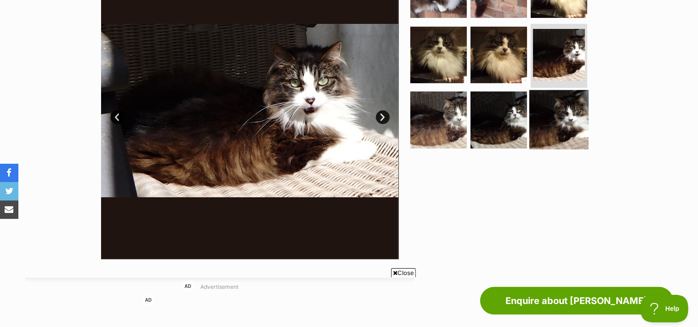
click at [573, 100] on img at bounding box center [558, 119] width 59 height 59
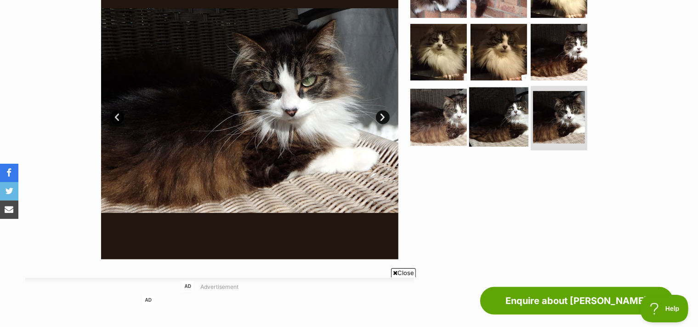
click at [500, 127] on img at bounding box center [498, 116] width 59 height 59
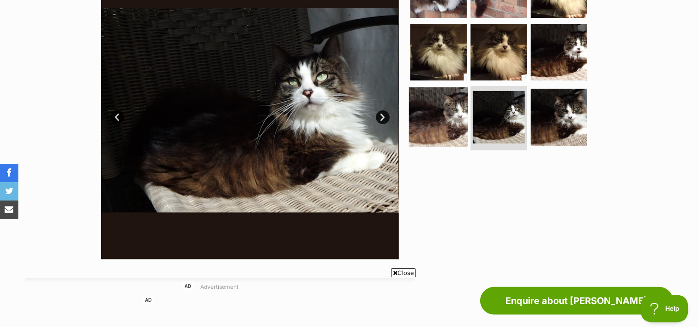
click at [444, 127] on img at bounding box center [438, 116] width 59 height 59
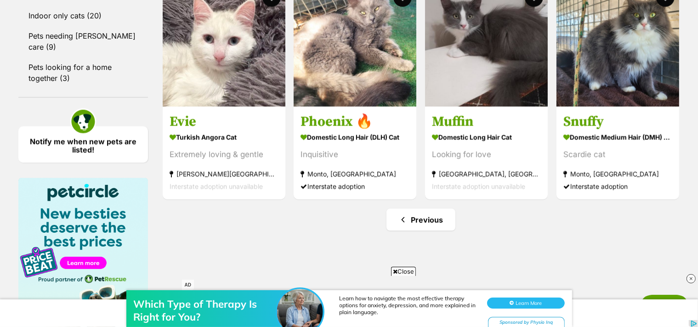
scroll to position [1153, 0]
